Goal: Transaction & Acquisition: Purchase product/service

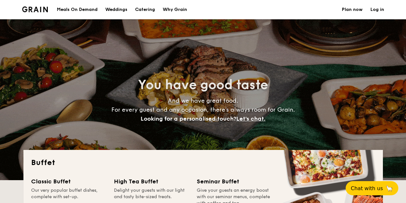
select select
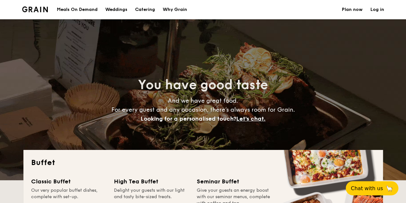
click at [78, 8] on div "Meals On Demand" at bounding box center [77, 9] width 41 height 19
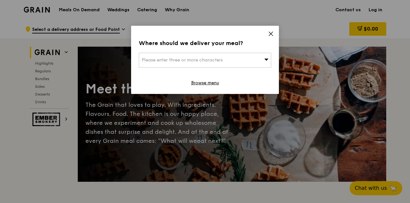
click at [231, 61] on div "Please enter three or more characters" at bounding box center [205, 60] width 132 height 15
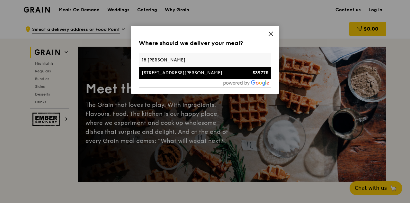
type input "18 tai seng"
click at [198, 75] on div "18 Tai Seng Street" at bounding box center [189, 73] width 95 height 6
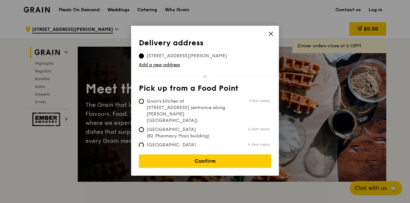
click at [197, 100] on span "Grain's kitchen at 5 Burn Road #05-01 (entrance along Harrison Road)" at bounding box center [187, 111] width 96 height 26
click at [144, 100] on input "Grain's kitchen at 5 Burn Road #05-01 (entrance along Harrison Road) 410m away" at bounding box center [141, 101] width 5 height 5
radio input "true"
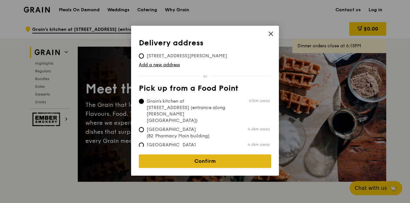
click at [210, 156] on link "Confirm" at bounding box center [205, 160] width 132 height 13
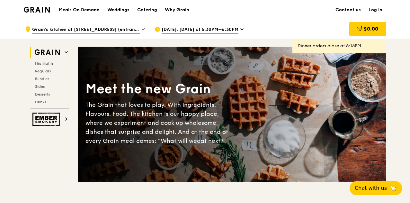
click at [209, 28] on span "Sep 11, Today at 5:30PM–6:30PM" at bounding box center [199, 29] width 77 height 7
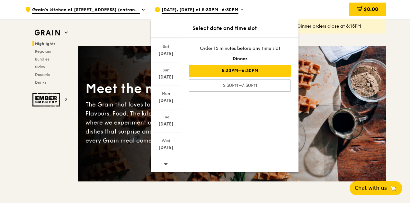
scroll to position [193, 0]
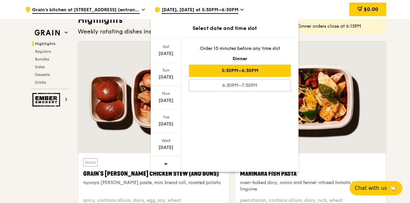
click at [162, 163] on div at bounding box center [166, 164] width 30 height 16
click at [168, 146] on div "Sep 24" at bounding box center [166, 147] width 29 height 6
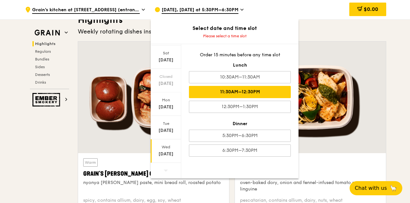
click at [254, 92] on div "11:30AM–12:30PM" at bounding box center [240, 92] width 102 height 12
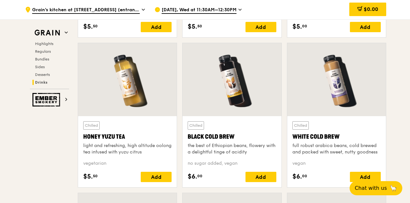
scroll to position [2262, 0]
